Goal: Task Accomplishment & Management: Complete application form

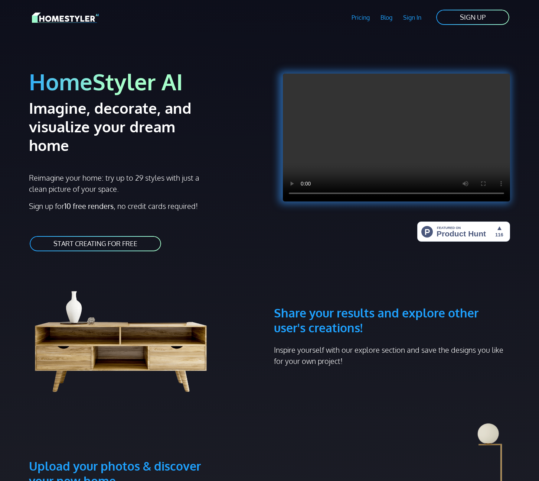
click at [279, 270] on h3 "Share your results and explore other user's creations!" at bounding box center [392, 302] width 236 height 65
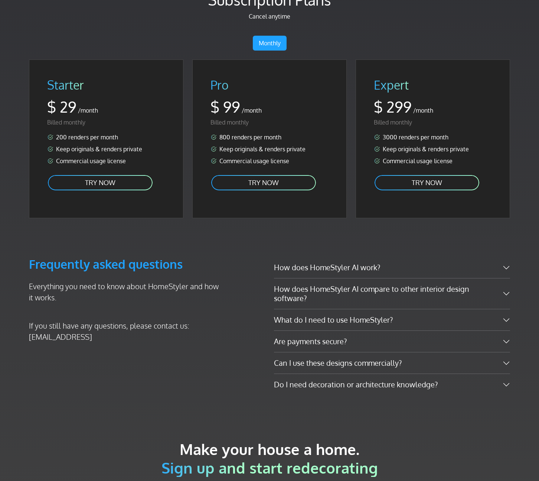
scroll to position [1382, 0]
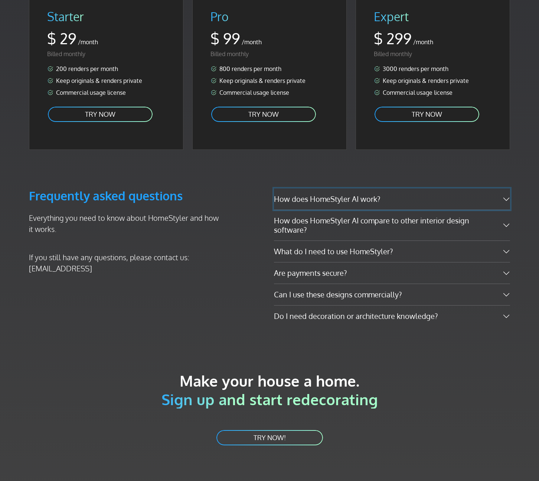
click at [353, 188] on button "How does HomeStyler AI work?" at bounding box center [392, 198] width 236 height 21
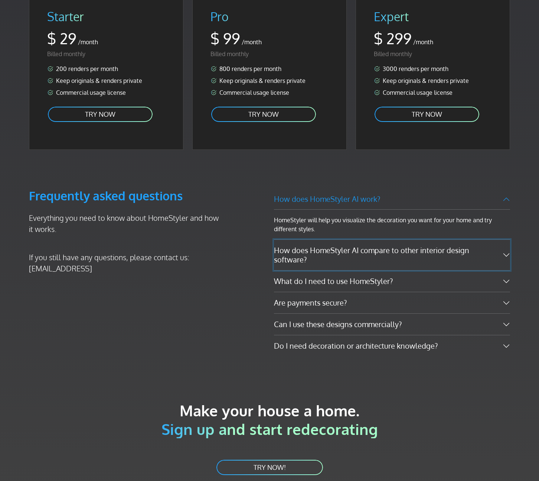
click at [333, 240] on button "How does HomeStyler AI compare to other interior design software?" at bounding box center [392, 255] width 236 height 30
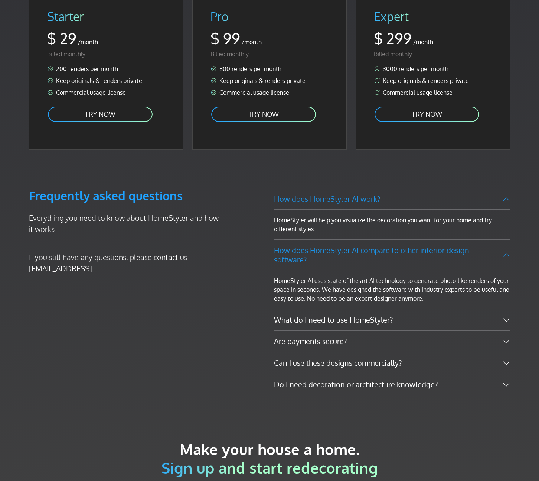
click at [340, 270] on div "HomeStyler AI uses state of the art AI technology to generate photo-like render…" at bounding box center [392, 289] width 236 height 39
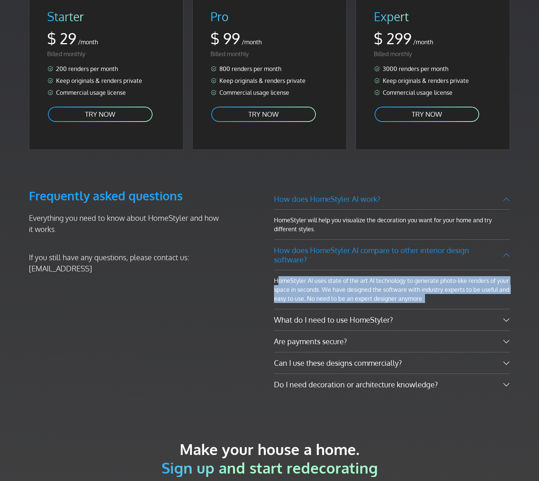
click at [340, 270] on div "HomeStyler AI uses state of the art AI technology to generate photo-like render…" at bounding box center [392, 289] width 236 height 39
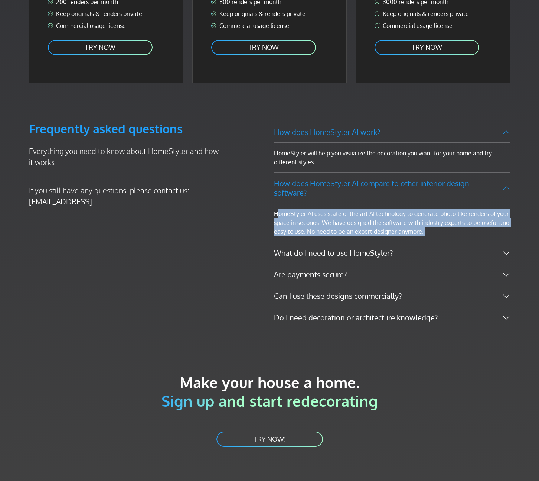
scroll to position [1448, 0]
click at [283, 430] on link "TRY NOW!" at bounding box center [270, 438] width 108 height 17
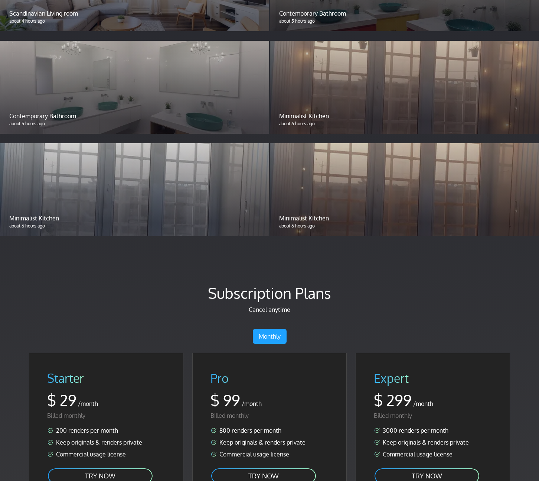
scroll to position [971, 0]
